Goal: Task Accomplishment & Management: Manage account settings

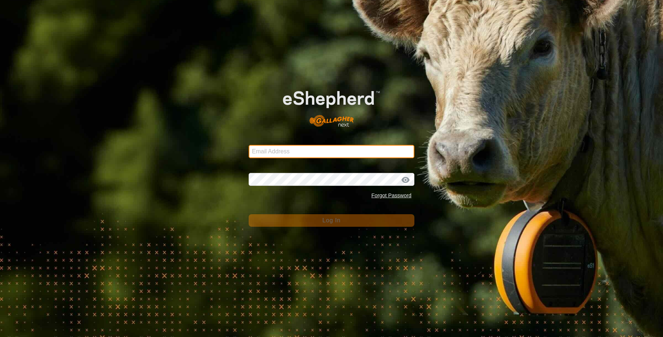
click at [339, 152] on input "Email Address" at bounding box center [332, 151] width 166 height 13
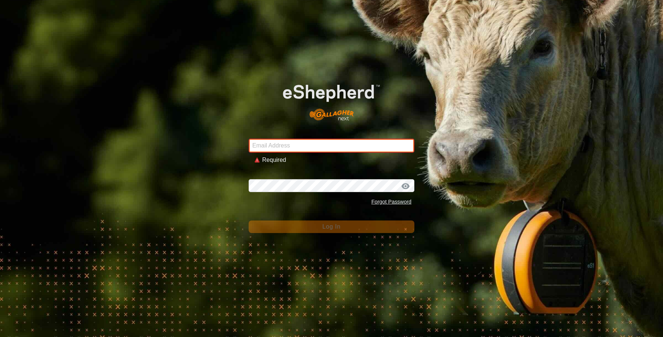
type input "[EMAIL_ADDRESS][DOMAIN_NAME]"
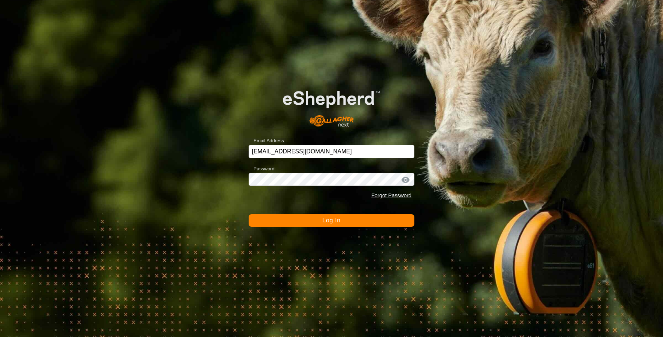
click at [300, 223] on button "Log In" at bounding box center [332, 220] width 166 height 13
